Goal: Check status: Check status

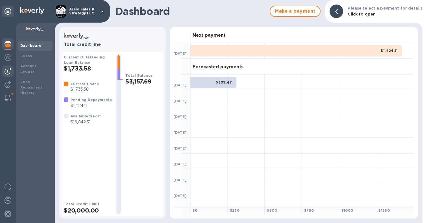
click at [6, 70] on img at bounding box center [8, 71] width 7 height 7
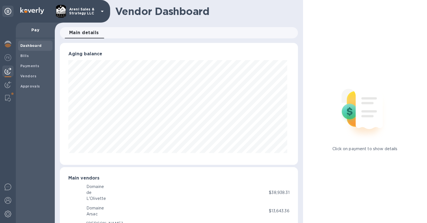
scroll to position [281983, 281869]
click at [42, 67] on span "Payments" at bounding box center [35, 66] width 30 height 6
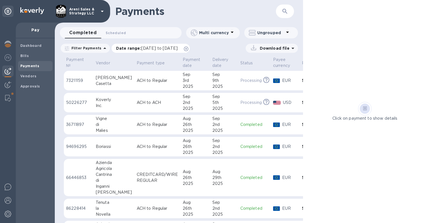
click at [188, 47] on icon at bounding box center [186, 49] width 5 height 5
click at [221, 82] on td "[DATE]" at bounding box center [224, 81] width 28 height 20
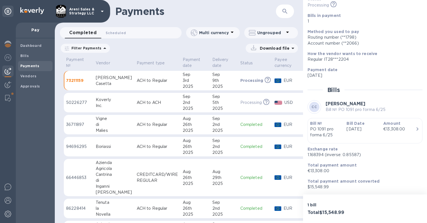
scroll to position [45, 0]
drag, startPoint x: 307, startPoint y: 154, endPoint x: 323, endPoint y: 156, distance: 15.6
click at [323, 156] on p "1.168394 (inverse: 0.85587)" at bounding box center [362, 155] width 110 height 6
copy p "1.168394"
click at [252, 13] on h1 "Payments" at bounding box center [186, 11] width 143 height 12
